Goal: Share content: Share content

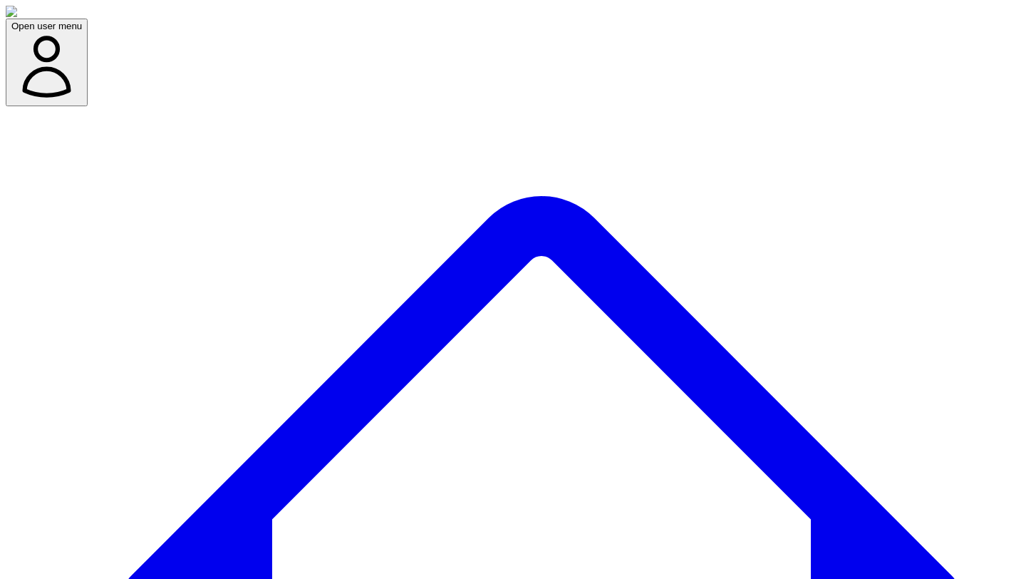
scroll to position [691, 0]
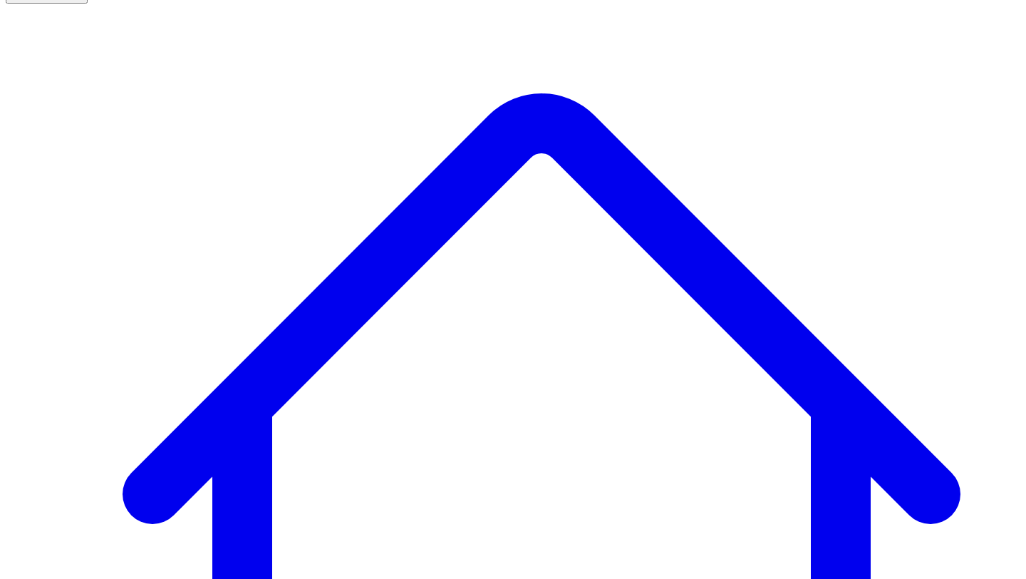
scroll to position [103, 0]
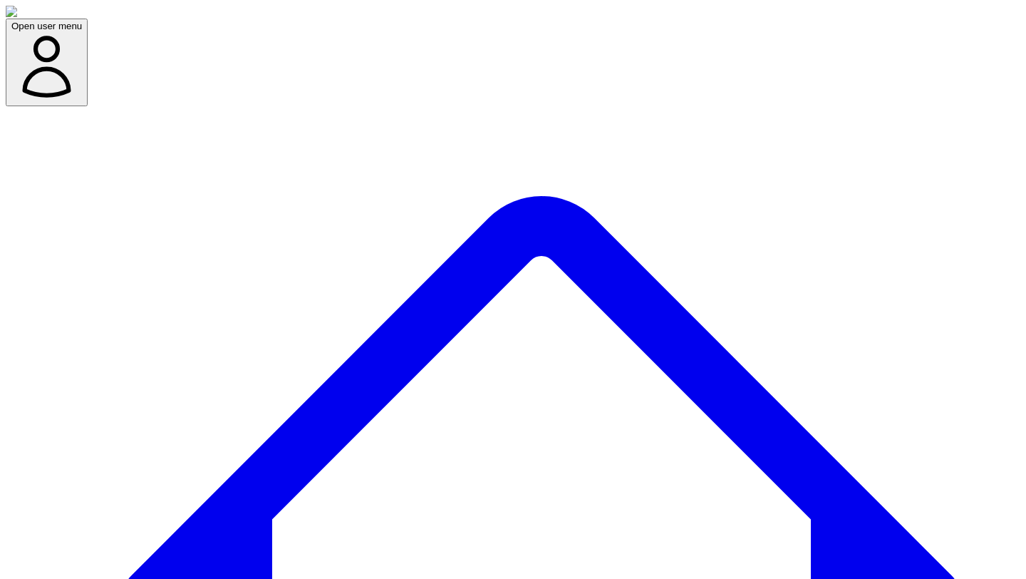
scroll to position [162, 0]
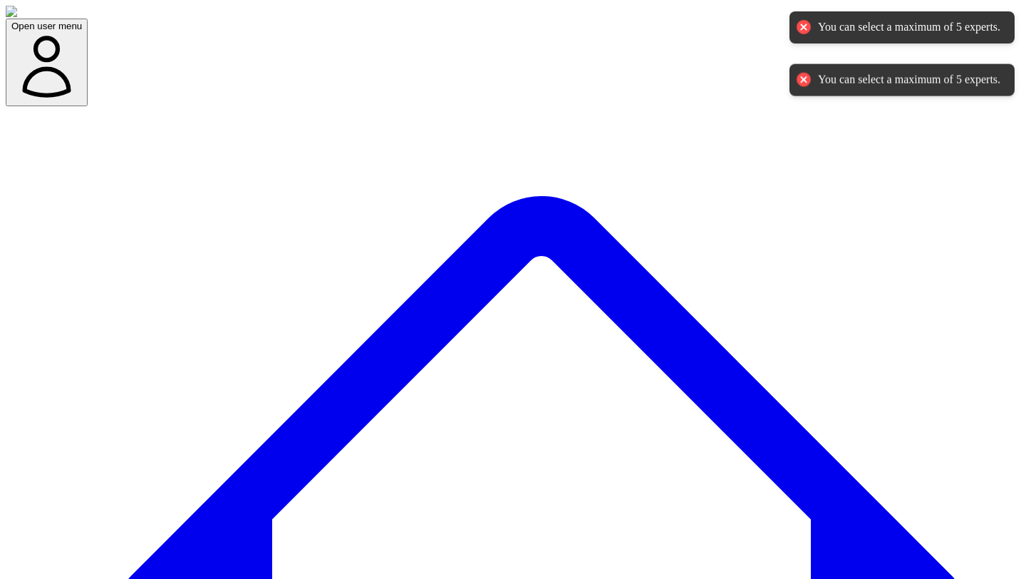
scroll to position [96, 0]
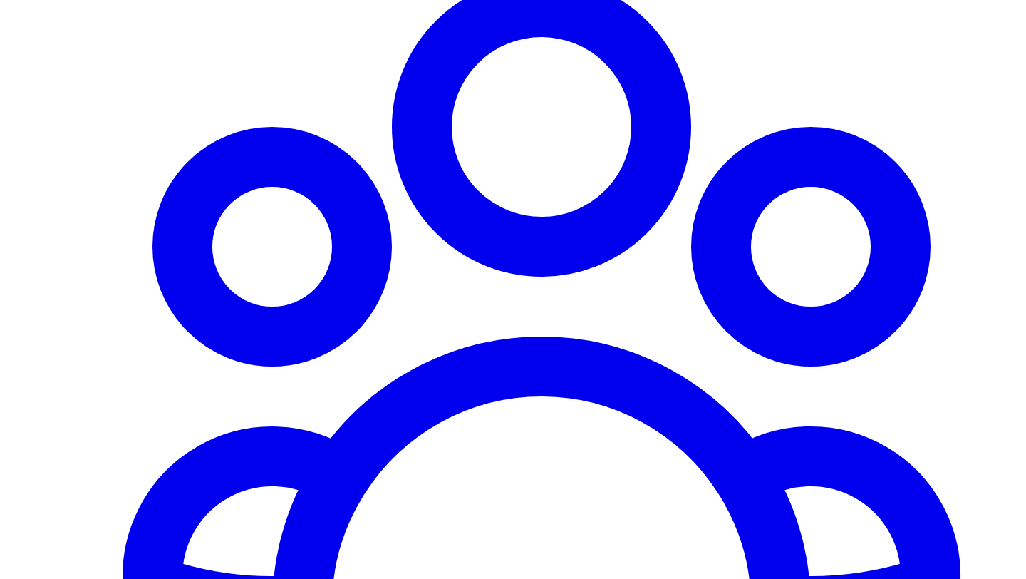
scroll to position [1263, 0]
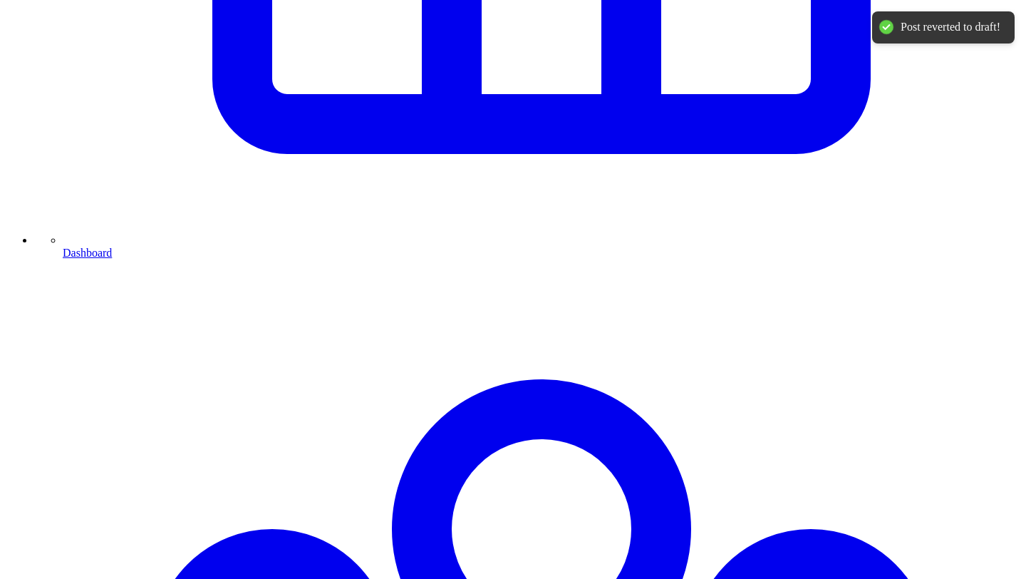
scroll to position [672, 0]
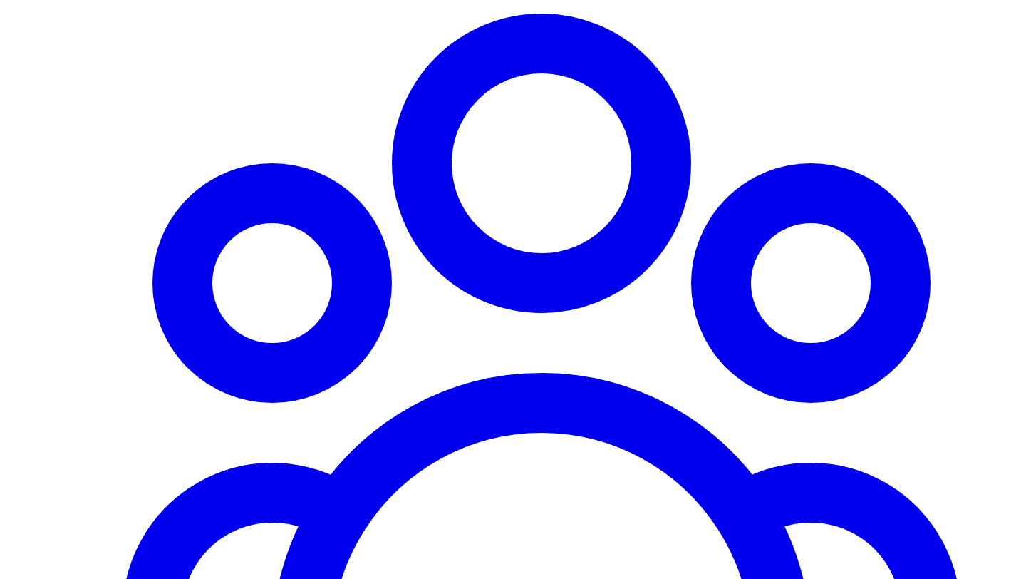
scroll to position [1188, 0]
